Goal: Contribute content: Add original content to the website for others to see

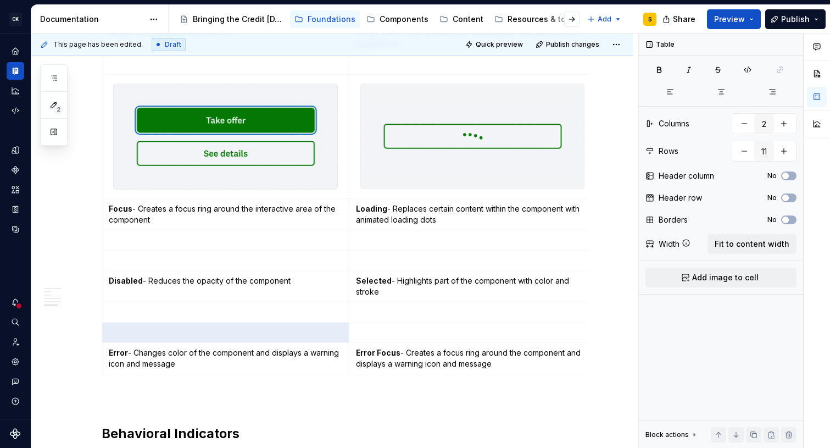
scroll to position [833, 0]
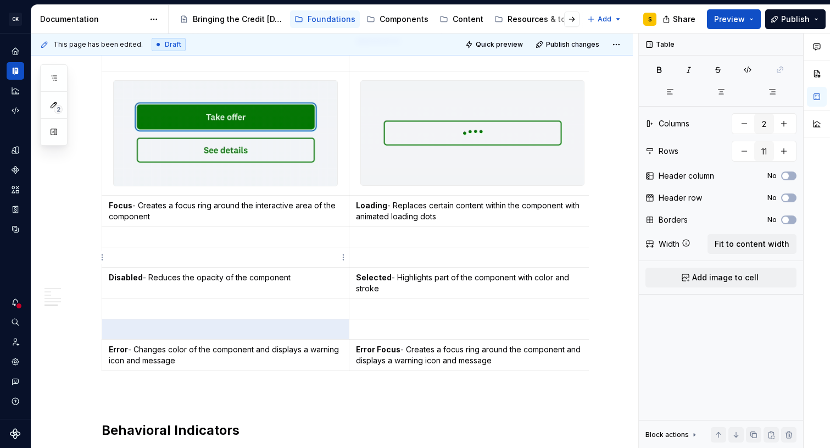
click at [165, 255] on p at bounding box center [225, 257] width 233 height 11
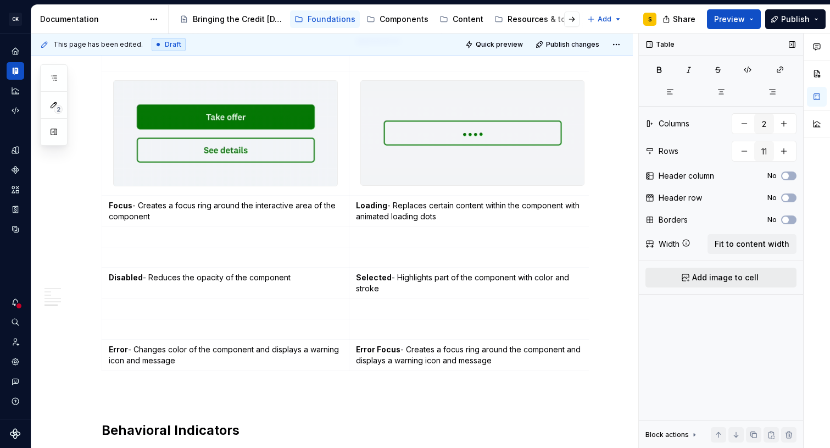
click at [725, 280] on span "Add image to cell" at bounding box center [725, 277] width 66 height 11
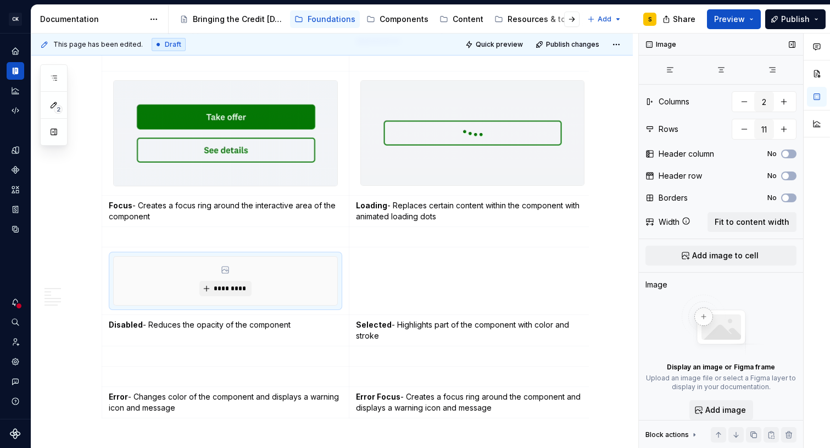
type textarea "*"
click at [215, 288] on span "*********" at bounding box center [230, 288] width 34 height 9
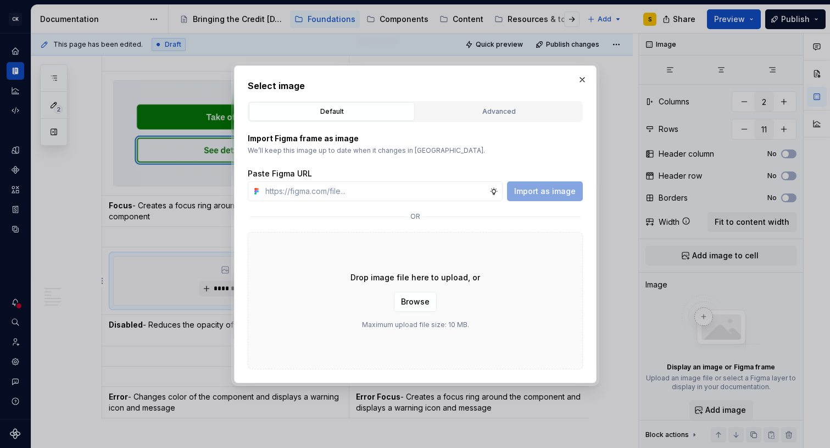
type input "[URL][DOMAIN_NAME]"
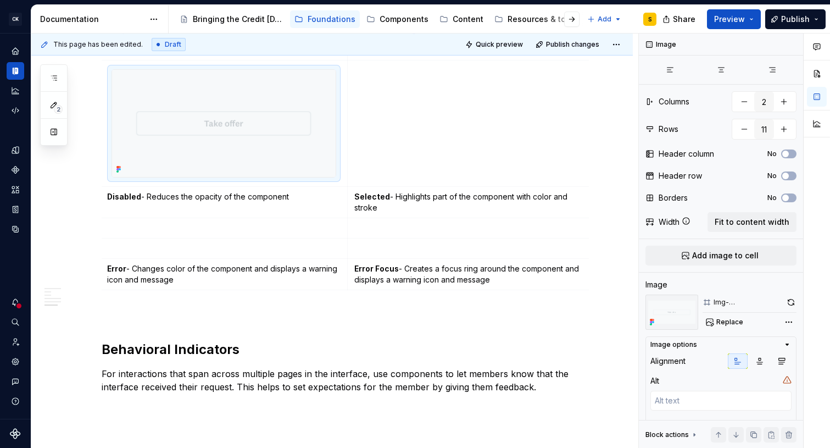
scroll to position [1019, 0]
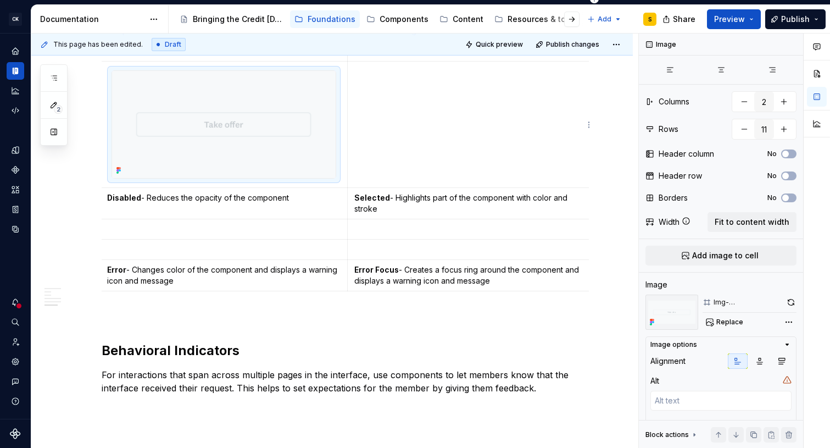
click at [427, 138] on td at bounding box center [470, 125] width 247 height 126
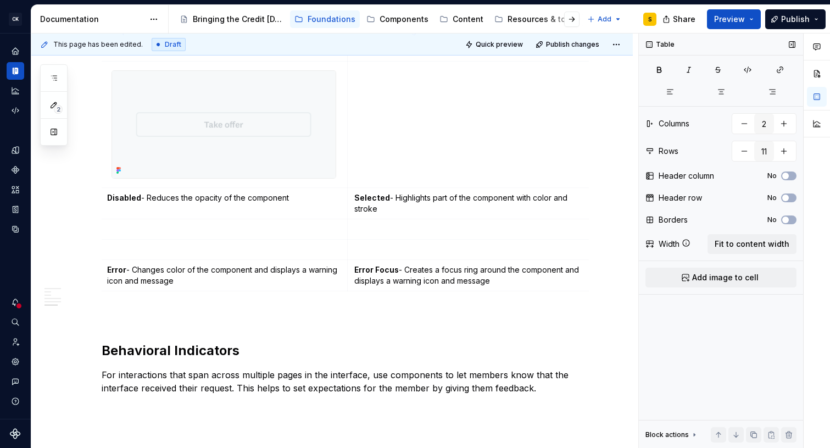
drag, startPoint x: 721, startPoint y: 274, endPoint x: 715, endPoint y: 270, distance: 7.9
click at [721, 274] on span "Add image to cell" at bounding box center [725, 277] width 66 height 11
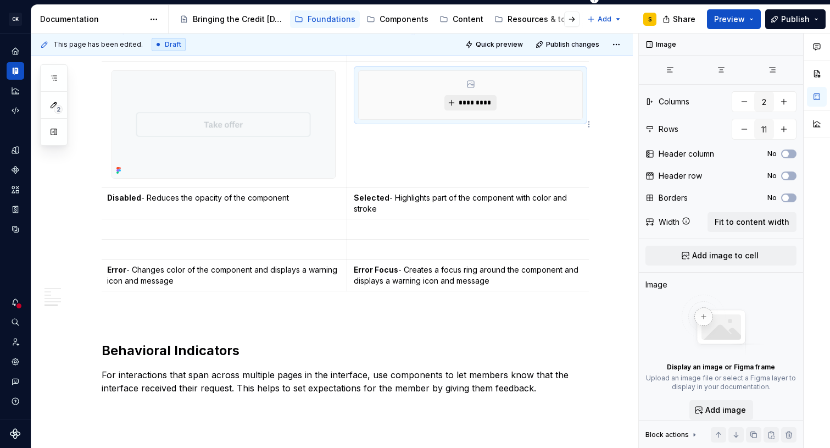
click at [480, 105] on span "*********" at bounding box center [475, 102] width 34 height 9
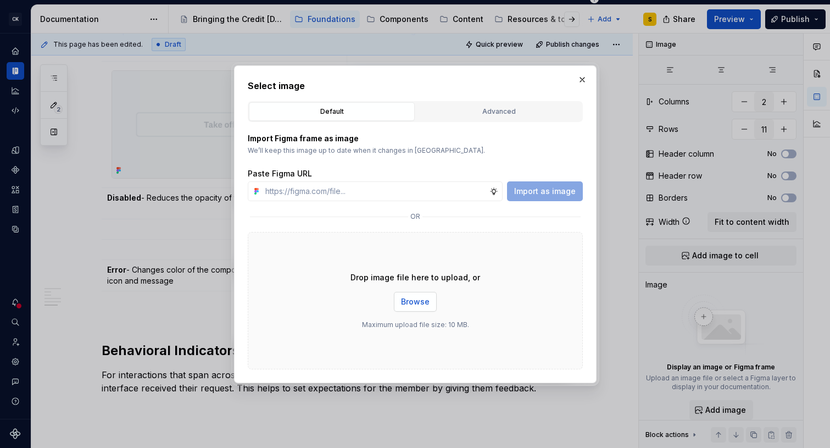
click at [422, 301] on span "Browse" at bounding box center [415, 301] width 29 height 11
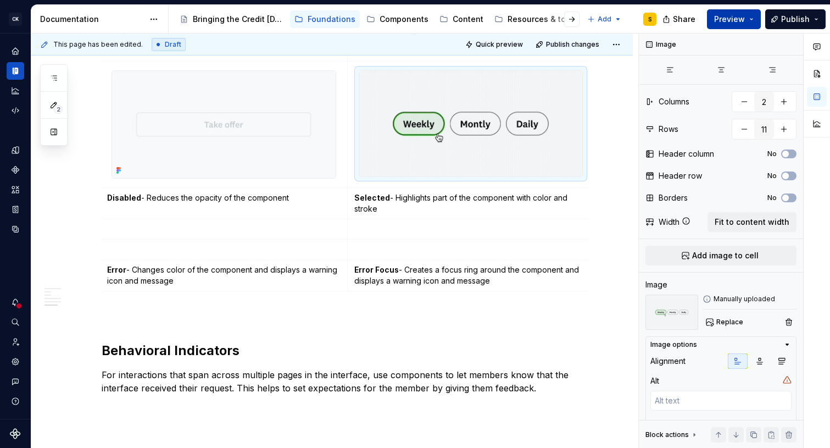
click at [753, 20] on button "Preview" at bounding box center [734, 19] width 54 height 20
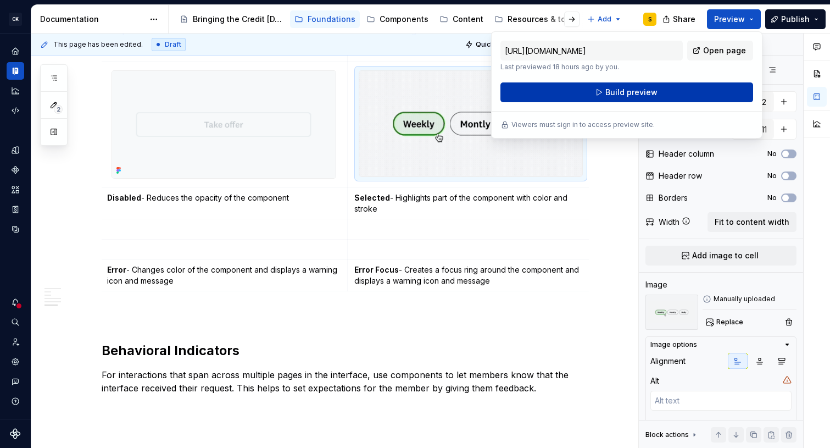
click at [706, 88] on button "Build preview" at bounding box center [626, 92] width 253 height 20
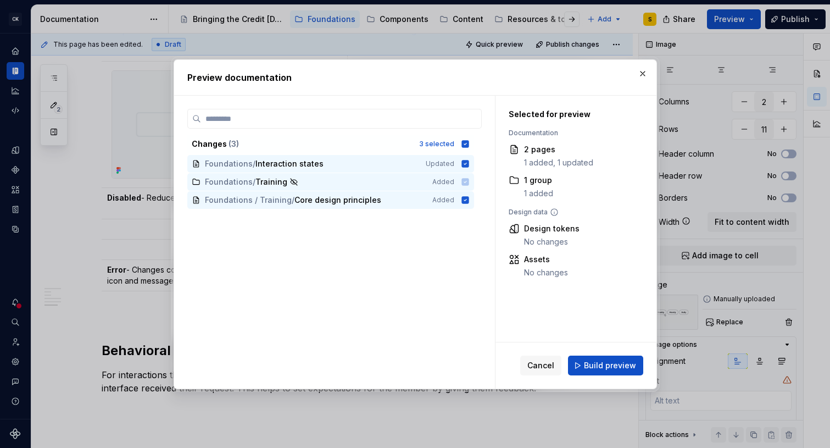
drag, startPoint x: 471, startPoint y: 145, endPoint x: 469, endPoint y: 157, distance: 11.7
click at [469, 146] on icon at bounding box center [464, 143] width 7 height 7
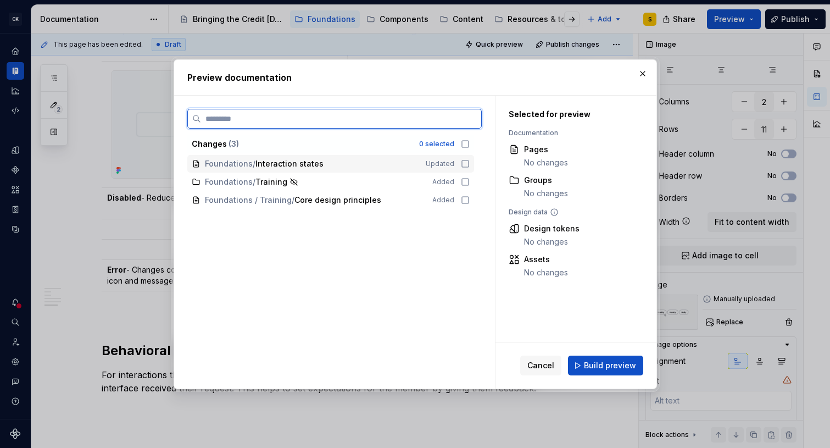
drag, startPoint x: 469, startPoint y: 166, endPoint x: 508, endPoint y: 215, distance: 63.0
click at [469, 166] on icon at bounding box center [465, 163] width 9 height 9
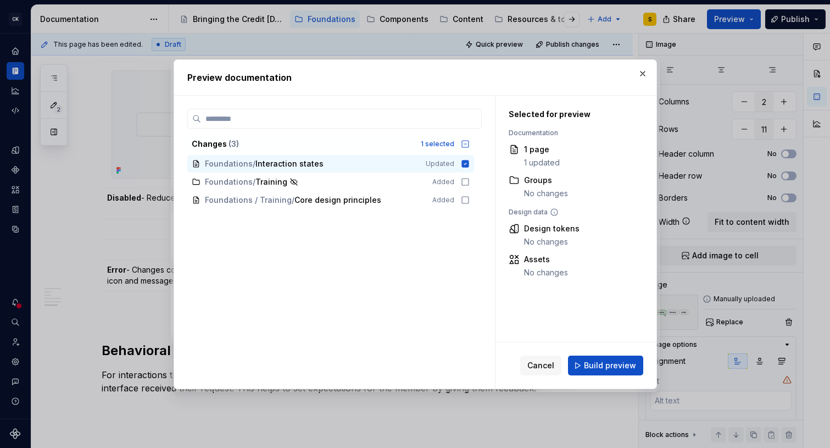
click at [591, 372] on button "Build preview" at bounding box center [605, 365] width 75 height 20
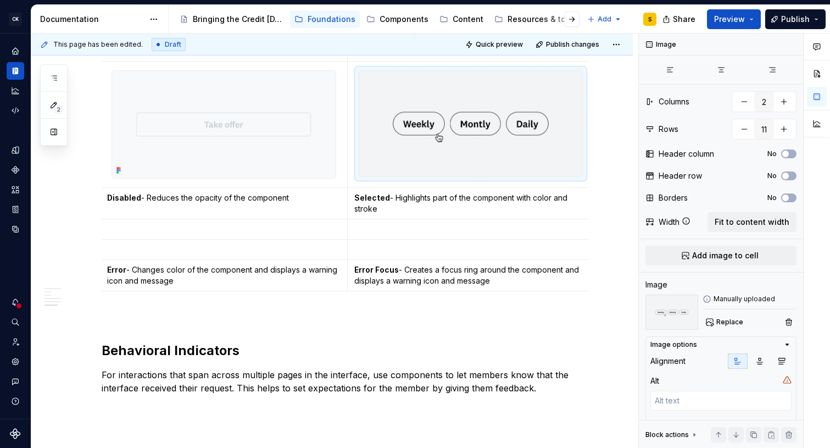
type textarea "*"
